Goal: Information Seeking & Learning: Learn about a topic

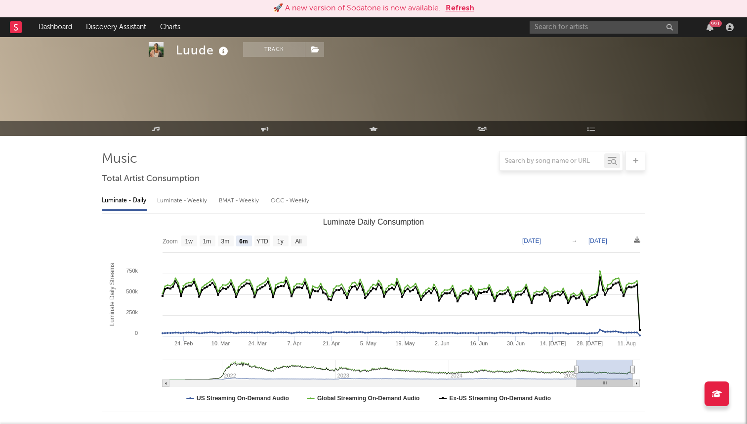
select select "6m"
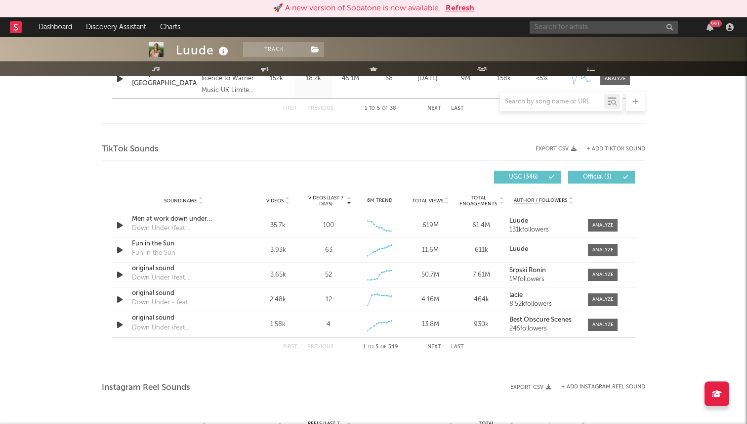
click at [580, 29] on input "text" at bounding box center [604, 27] width 148 height 12
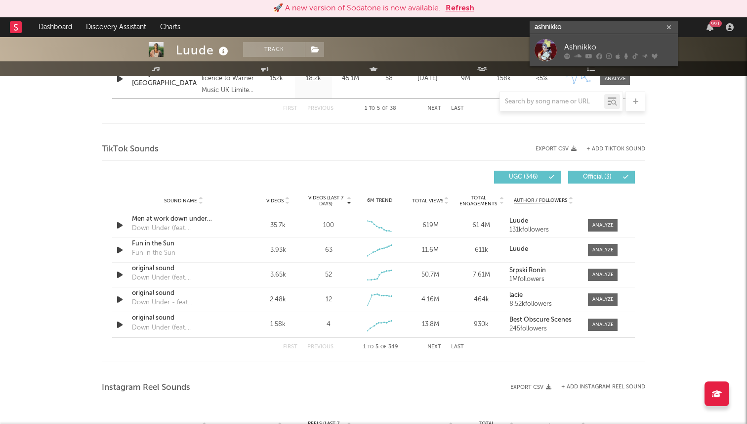
type input "ashnikko"
click at [574, 43] on div "Ashnikko" at bounding box center [618, 47] width 109 height 12
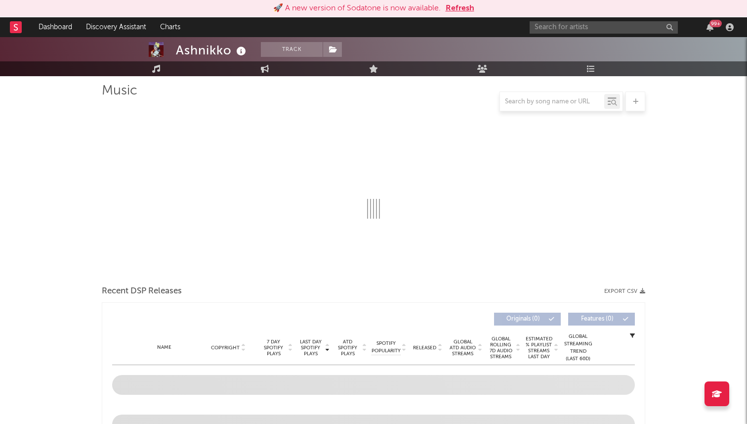
select select "6m"
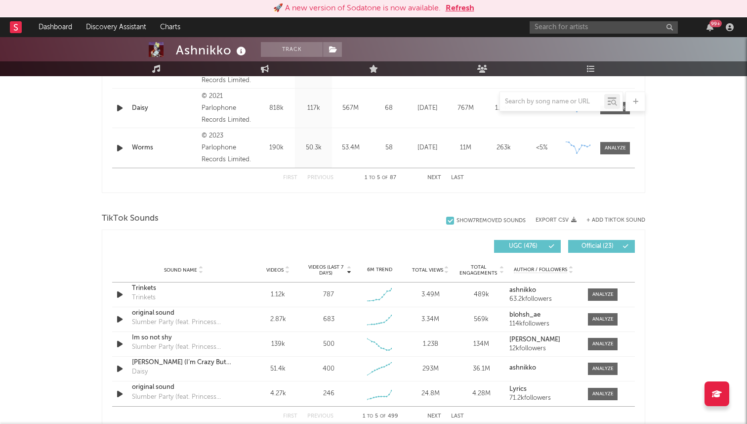
scroll to position [545, 0]
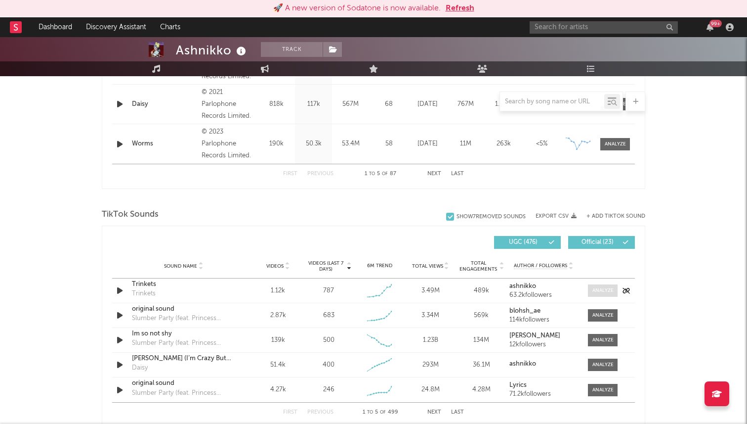
click at [601, 291] on div at bounding box center [603, 290] width 21 height 7
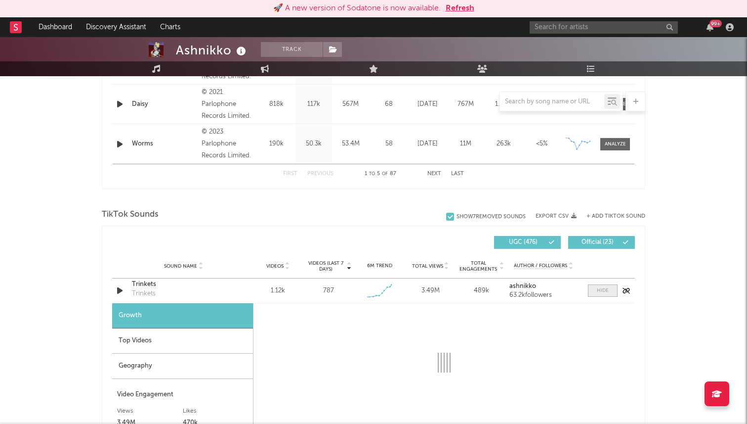
select select "1w"
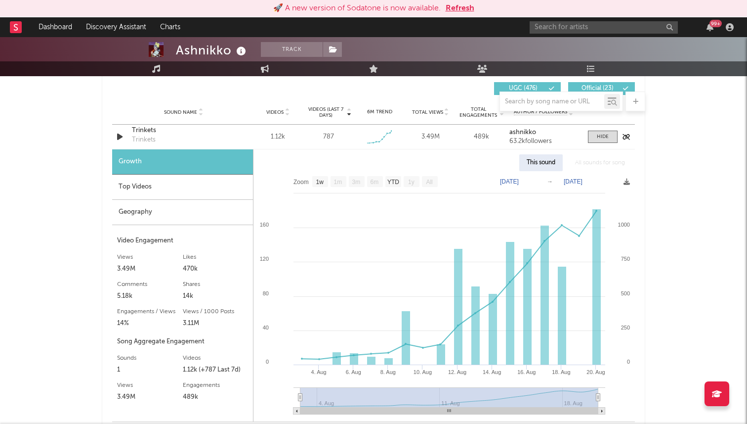
scroll to position [717, 0]
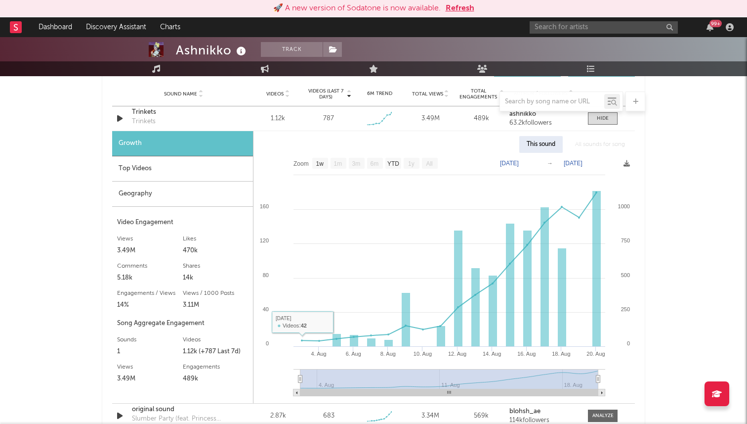
click at [155, 189] on div "Geography" at bounding box center [182, 193] width 141 height 25
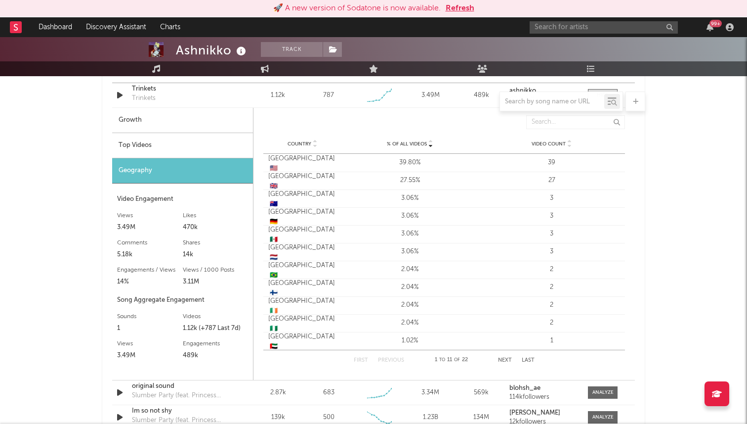
scroll to position [741, 0]
